Goal: Task Accomplishment & Management: Use online tool/utility

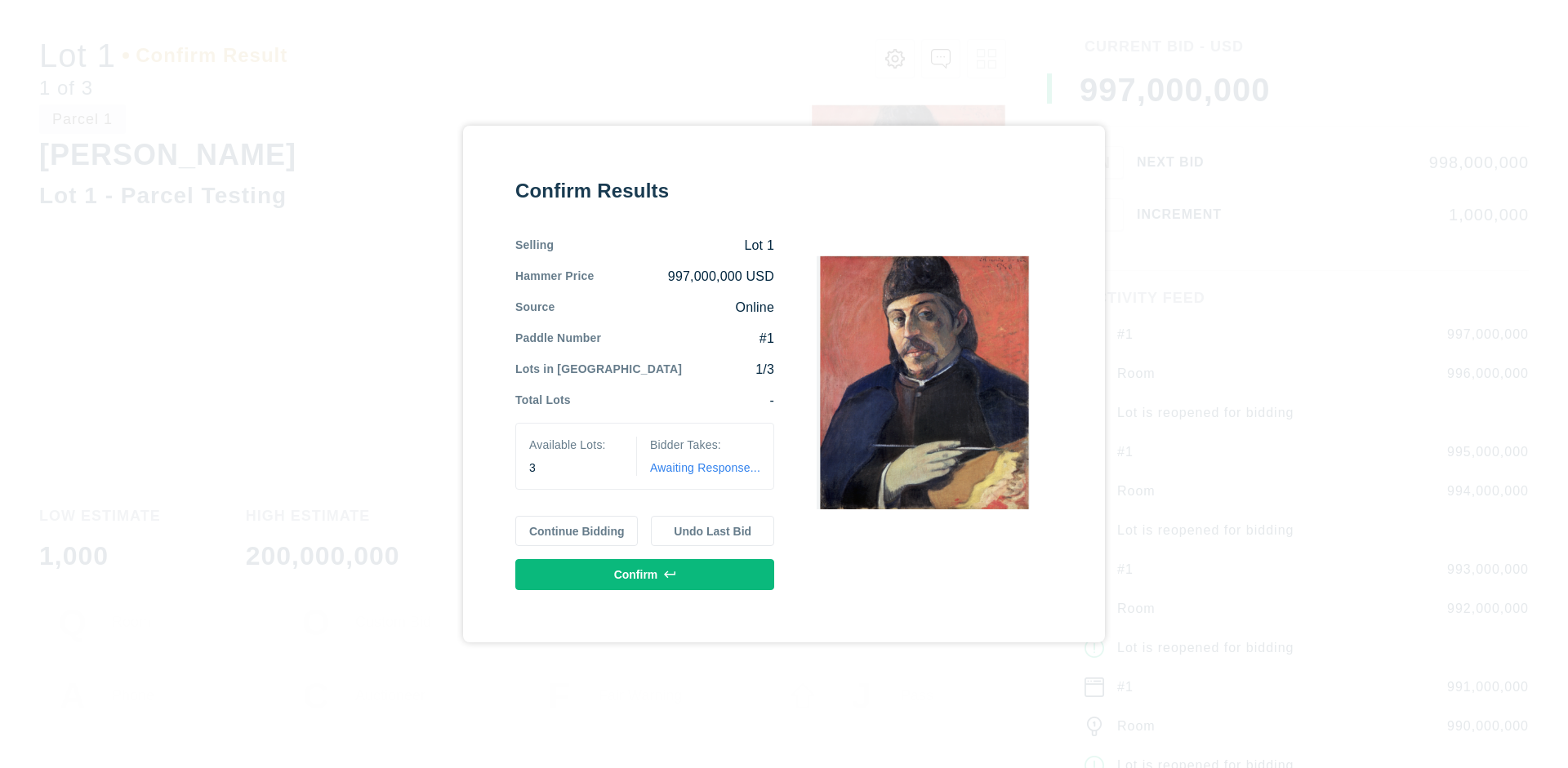
click at [577, 530] on button "Continue Bidding" at bounding box center [577, 531] width 124 height 31
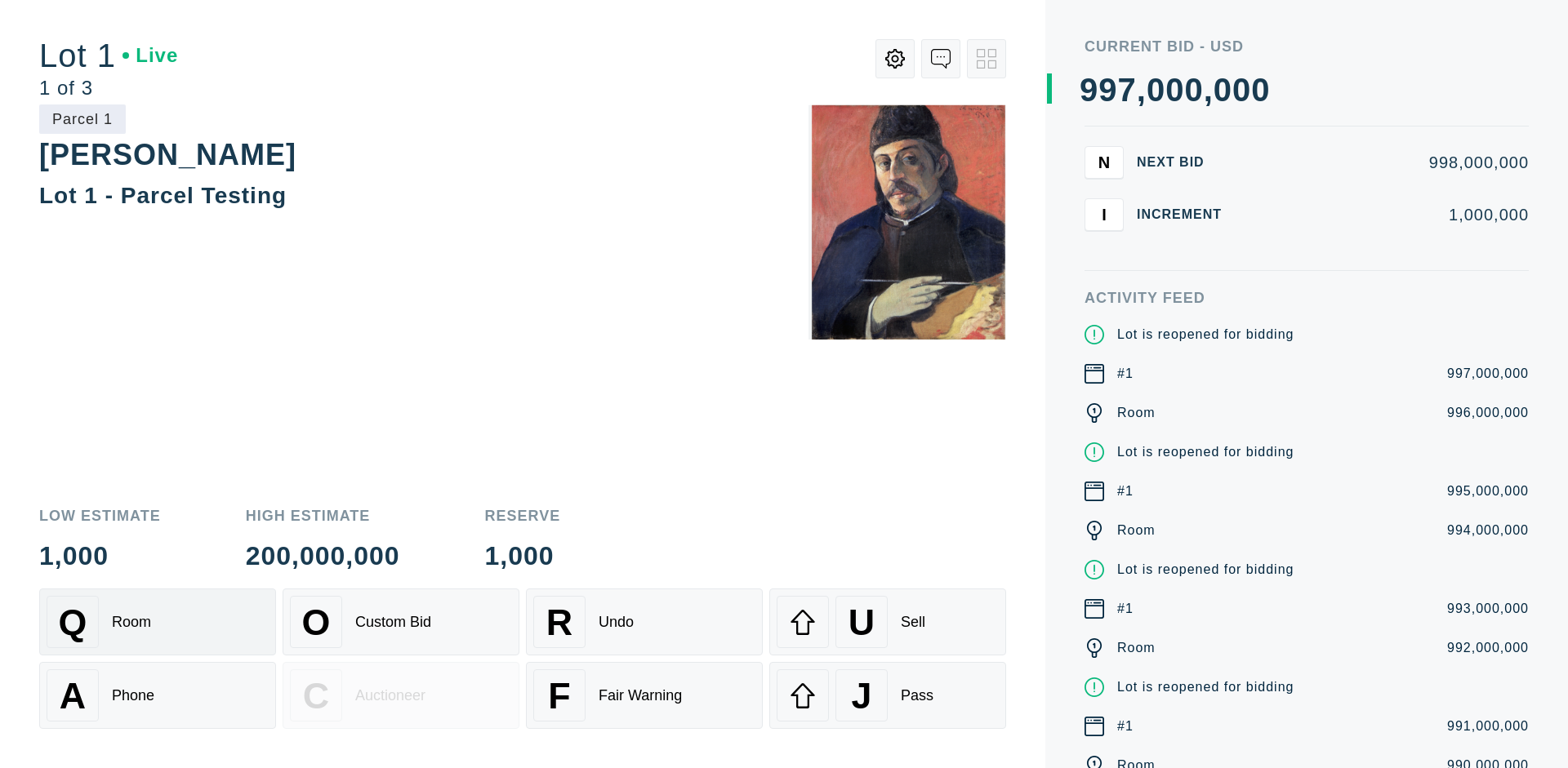
click at [158, 622] on div "Q Room" at bounding box center [157, 621] width 222 height 52
